Goal: Check status: Check status

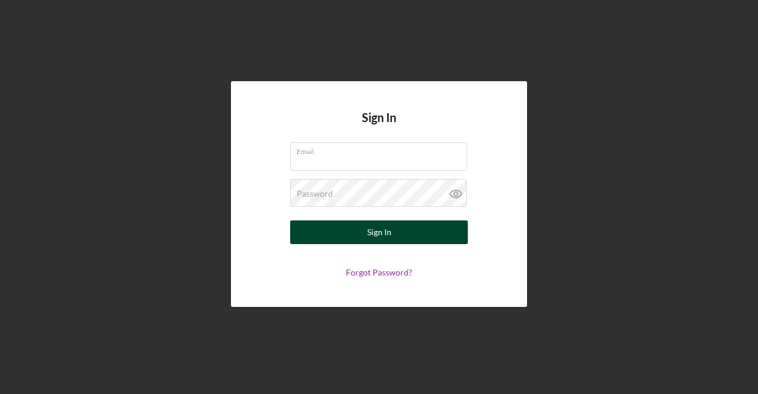
type input "[EMAIL_ADDRESS][DOMAIN_NAME]"
click at [408, 228] on button "Sign In" at bounding box center [379, 232] width 178 height 24
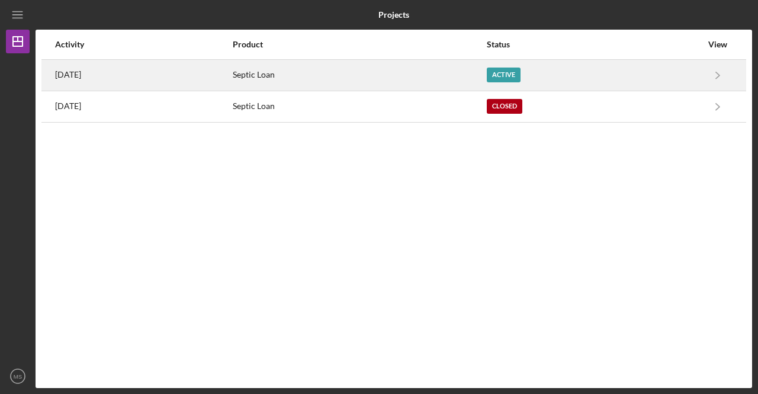
click at [521, 70] on div "Active" at bounding box center [504, 75] width 34 height 15
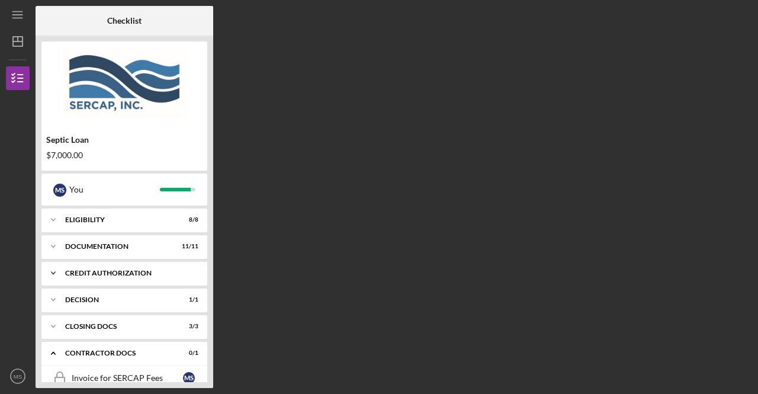
scroll to position [45, 0]
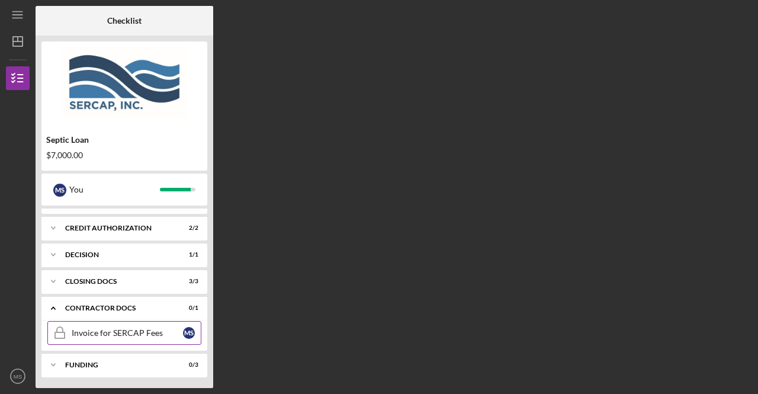
click at [110, 330] on div "Invoice for SERCAP Fees" at bounding box center [127, 332] width 111 height 9
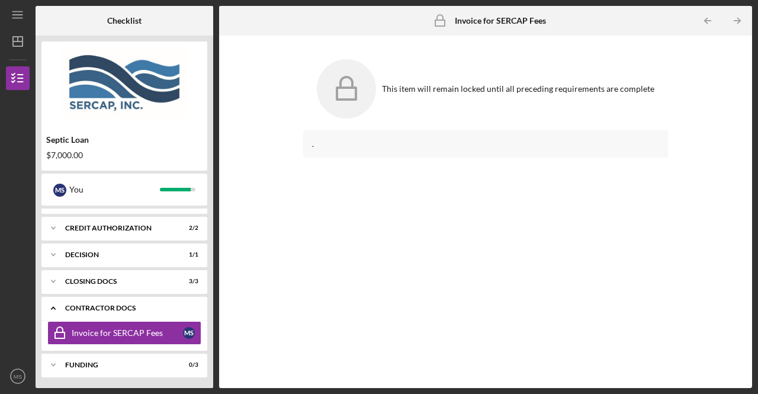
click at [101, 309] on div "Contractor Docs" at bounding box center [128, 307] width 127 height 7
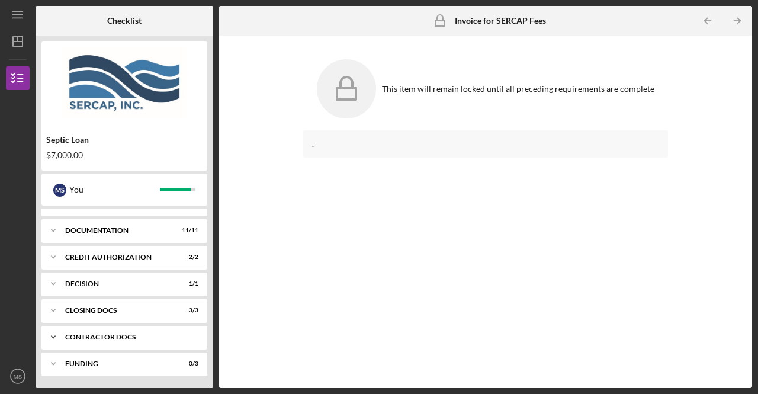
scroll to position [15, 0]
